Goal: Find specific page/section: Find specific page/section

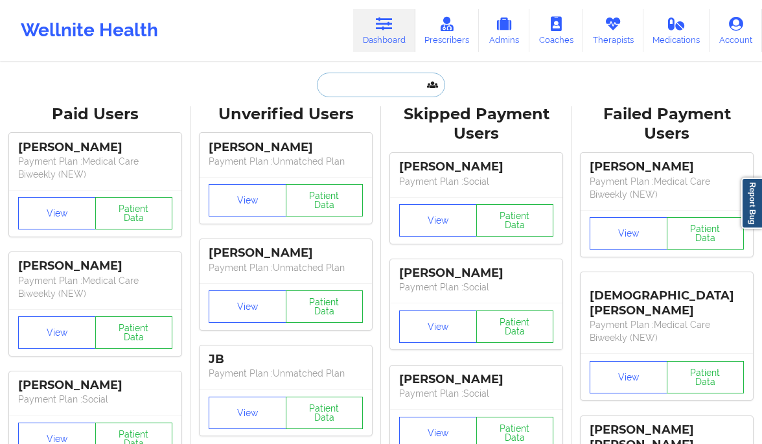
click at [360, 87] on input "text" at bounding box center [381, 85] width 128 height 25
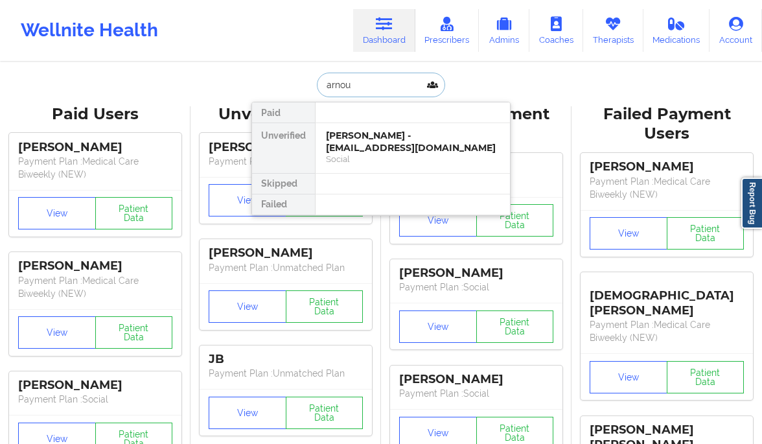
type input "arnoud"
click at [360, 150] on div "[PERSON_NAME] - [EMAIL_ADDRESS][DOMAIN_NAME]" at bounding box center [413, 142] width 174 height 24
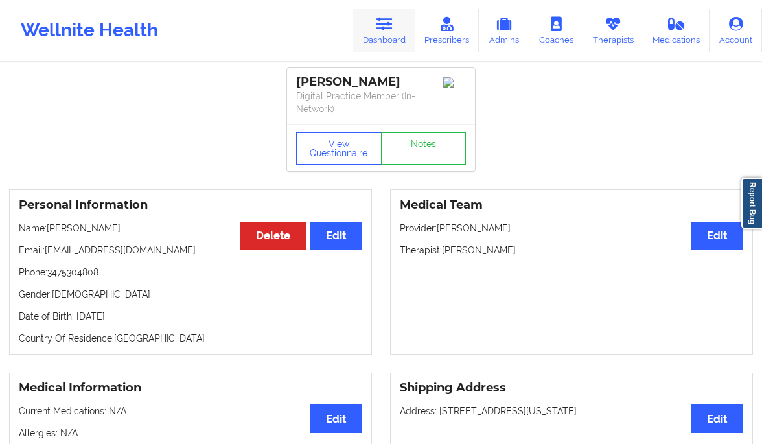
click at [388, 30] on icon at bounding box center [384, 24] width 17 height 14
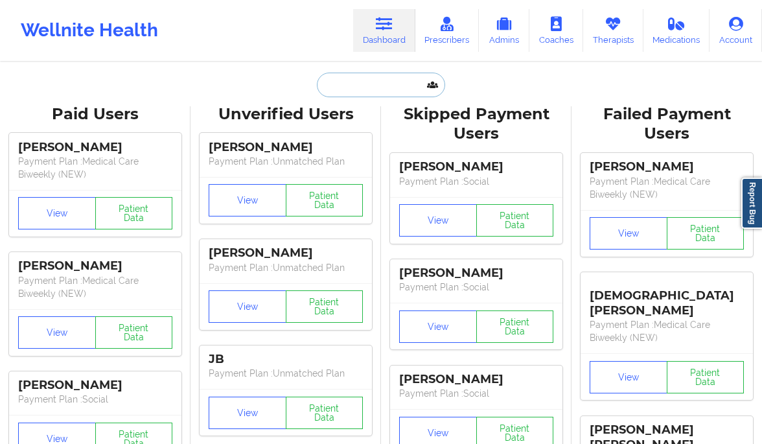
click at [371, 80] on input "text" at bounding box center [381, 85] width 128 height 25
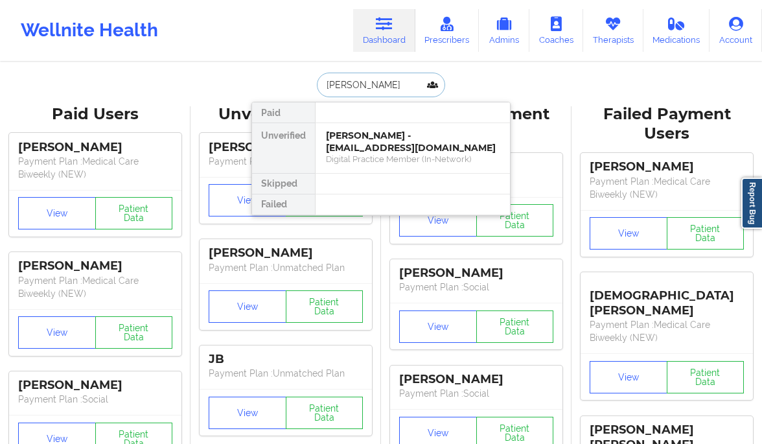
type input "[PERSON_NAME]"
click at [398, 154] on div "Social" at bounding box center [413, 159] width 174 height 11
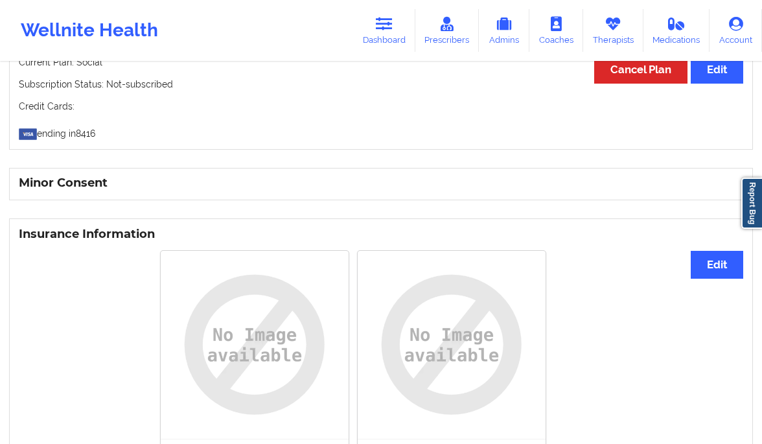
scroll to position [797, 0]
